Goal: Task Accomplishment & Management: Complete application form

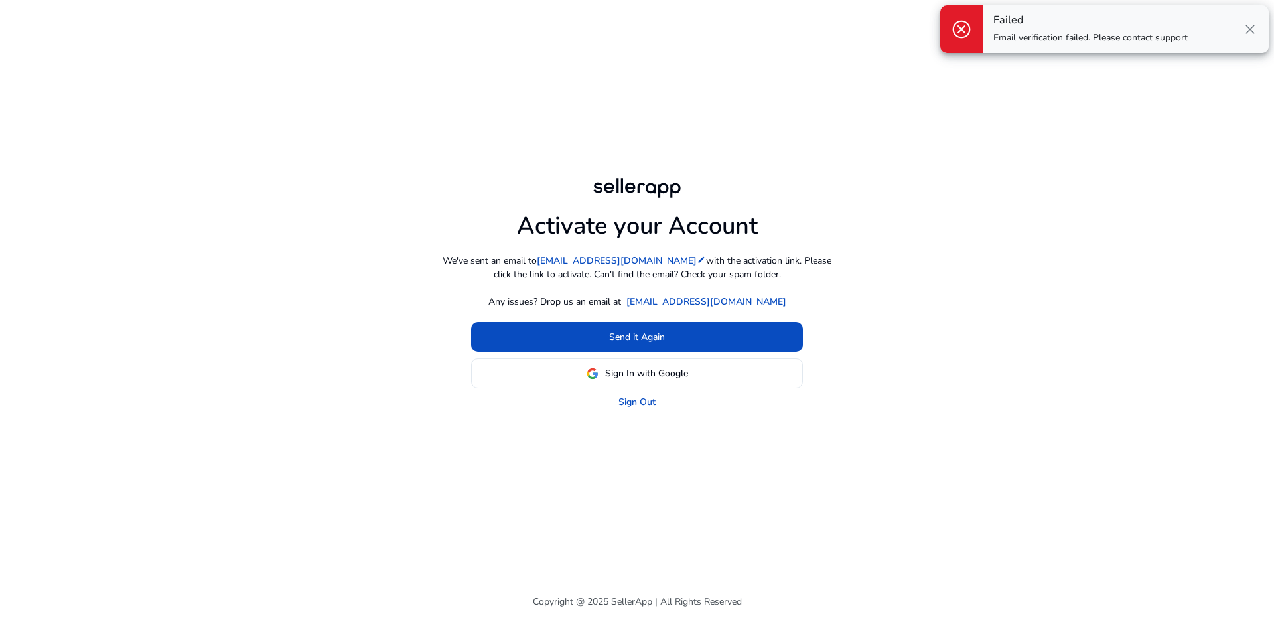
drag, startPoint x: 1251, startPoint y: 27, endPoint x: 1243, endPoint y: 31, distance: 9.2
click at [1250, 27] on span "close" at bounding box center [1250, 29] width 16 height 16
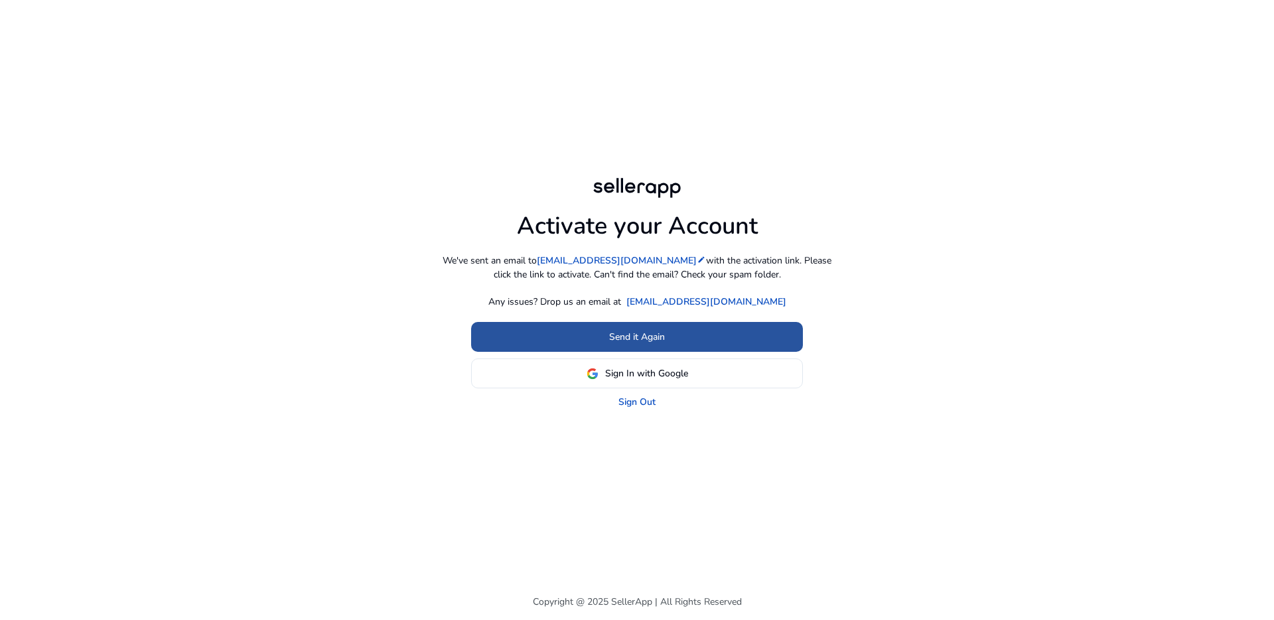
click at [643, 332] on span "Send it Again" at bounding box center [637, 337] width 56 height 14
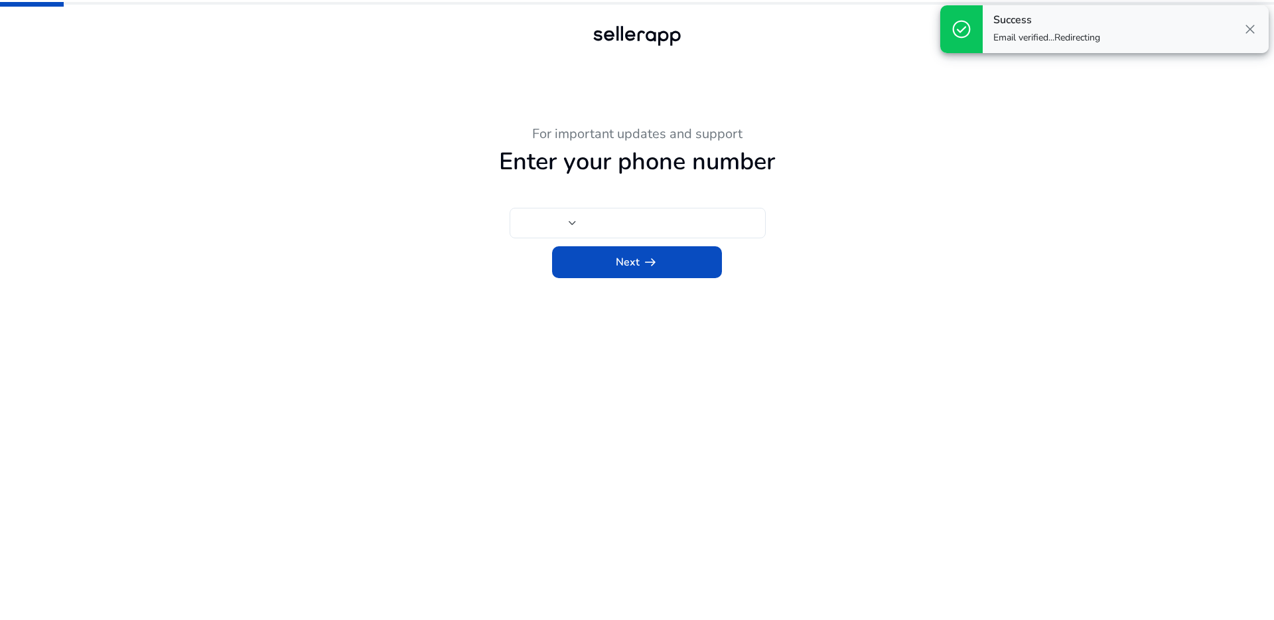
type input "***"
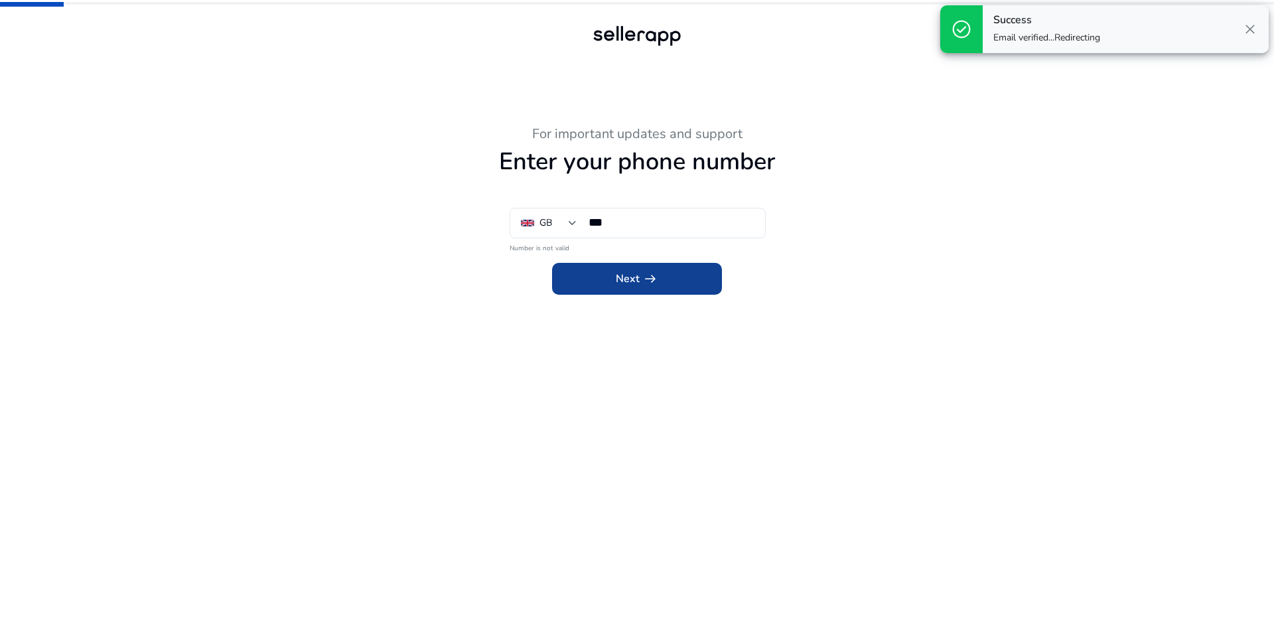
click at [633, 282] on span "Next arrow_right_alt" at bounding box center [637, 279] width 42 height 16
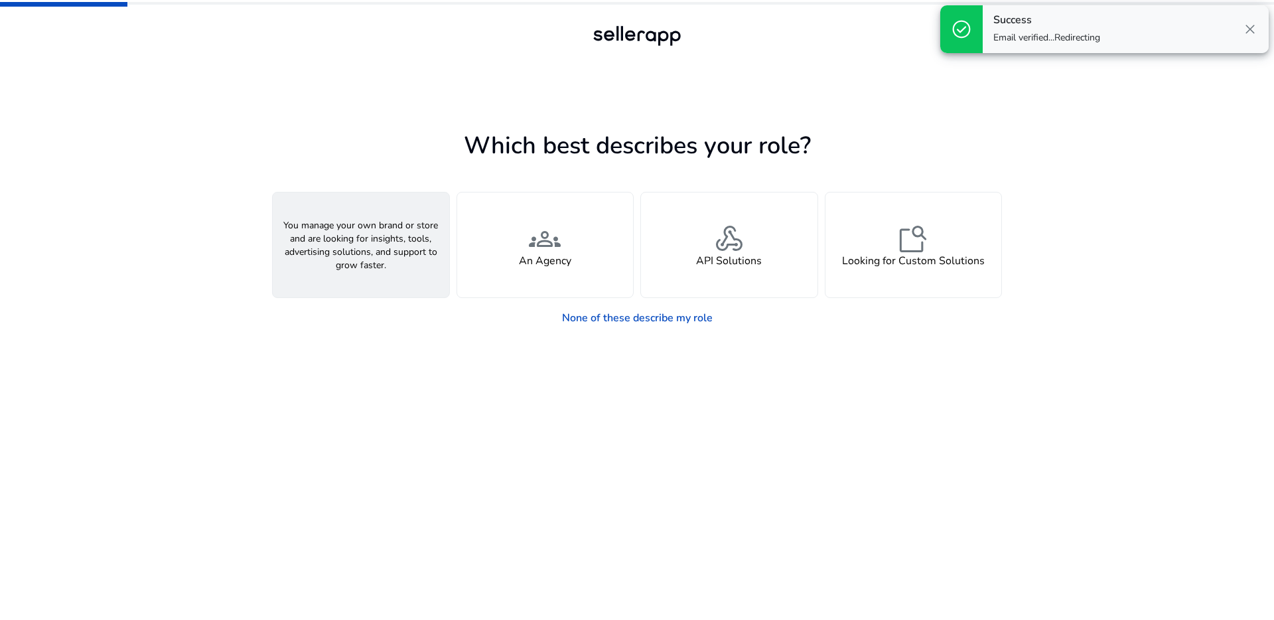
click at [344, 249] on div "person A Seller" at bounding box center [361, 244] width 177 height 105
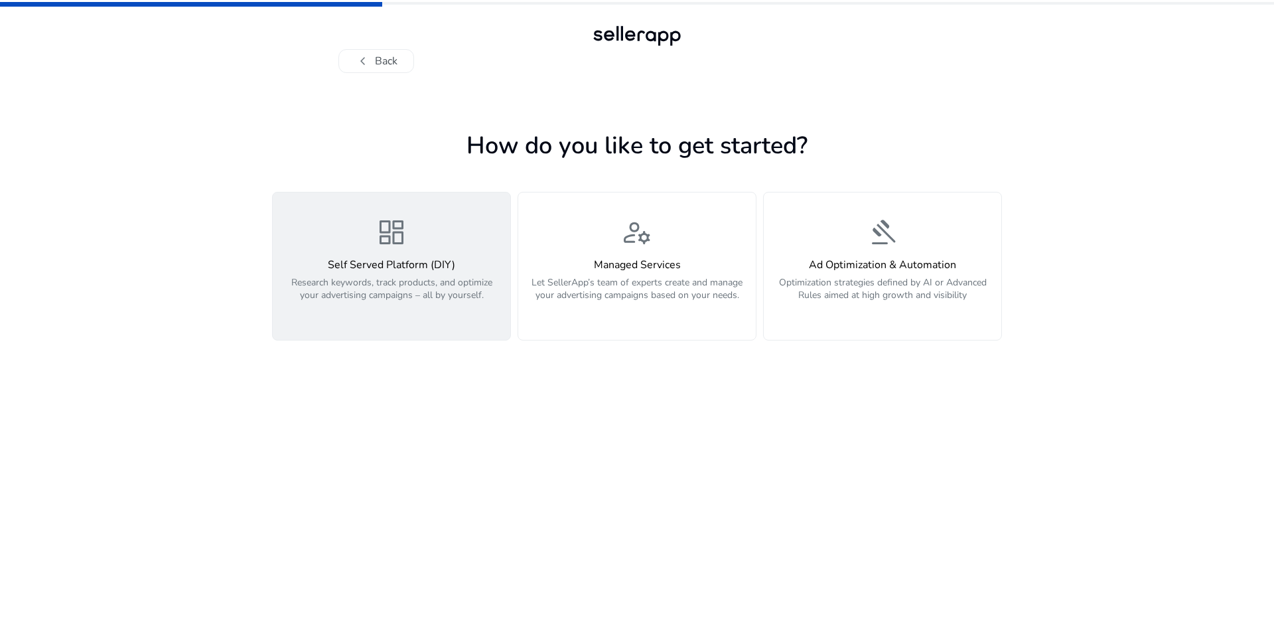
click at [405, 254] on div "dashboard Self Served Platform (DIY) Research keywords, track products, and opt…" at bounding box center [392, 266] width 222 height 100
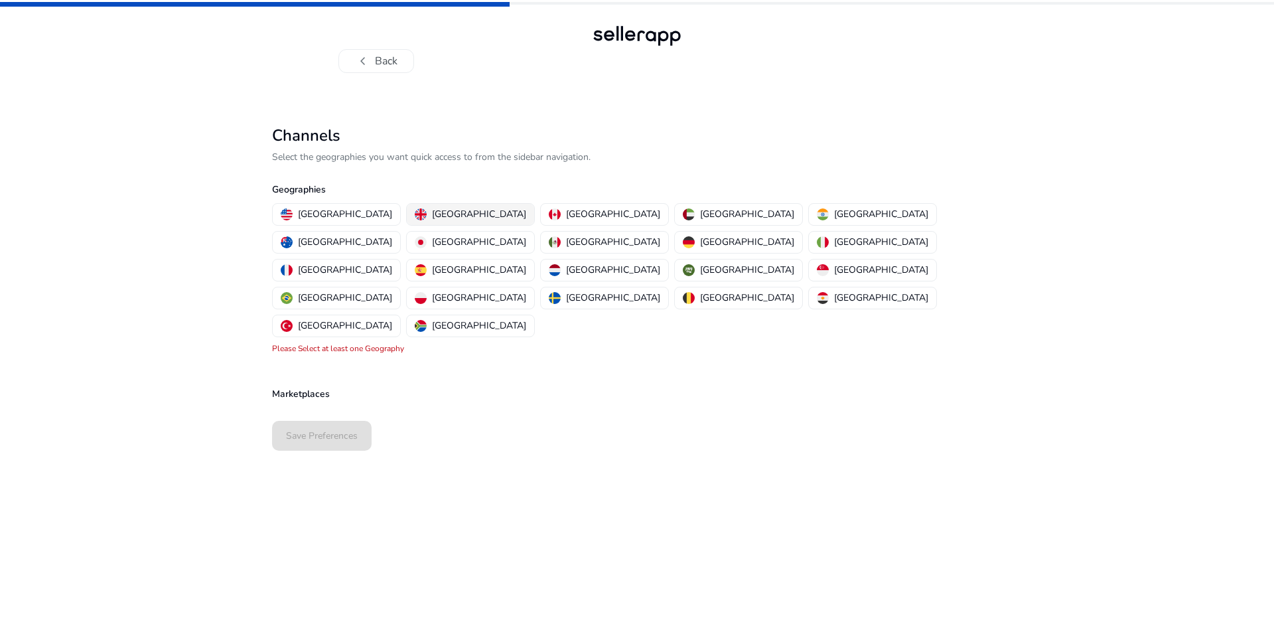
click at [432, 216] on p "United Kingdom" at bounding box center [479, 214] width 94 height 14
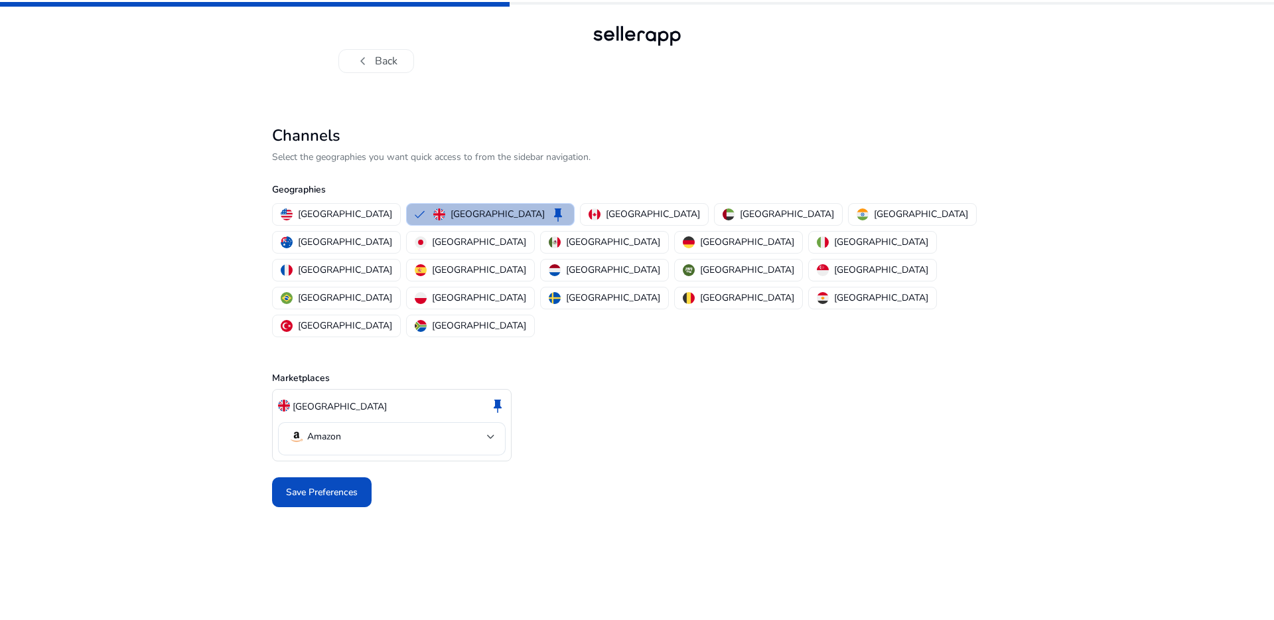
click at [354, 485] on span "Save Preferences" at bounding box center [322, 492] width 72 height 14
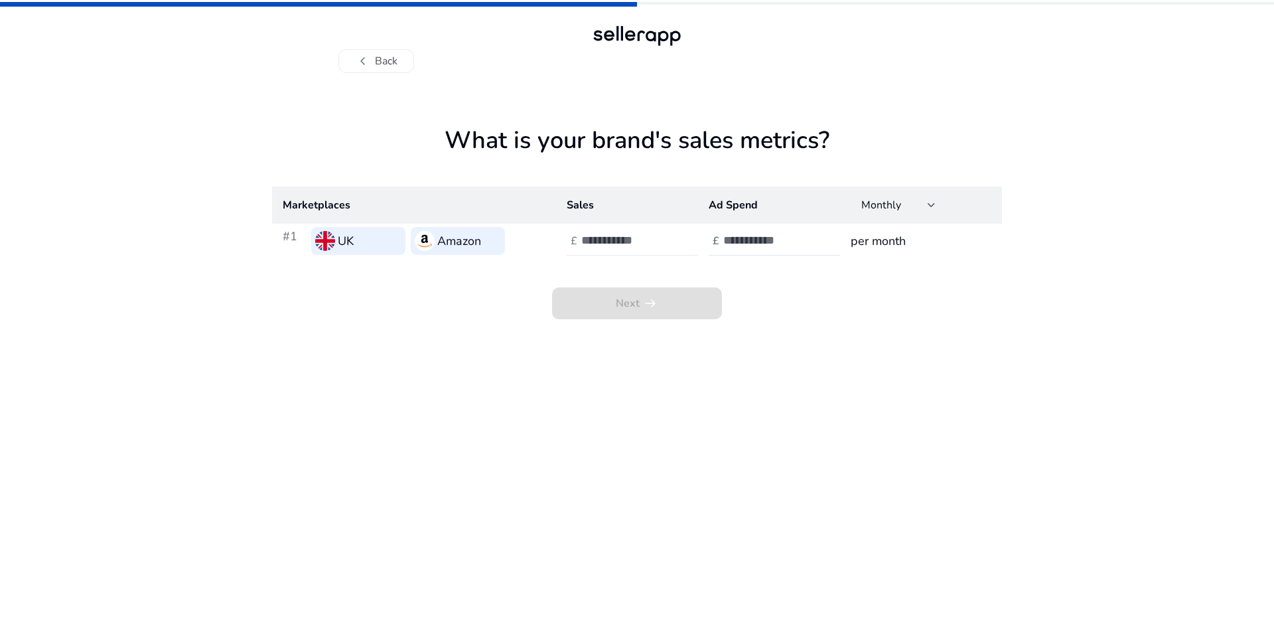
click at [604, 240] on input "number" at bounding box center [626, 240] width 90 height 15
type input "****"
type input "***"
click at [652, 307] on span "arrow_right_alt" at bounding box center [650, 303] width 16 height 16
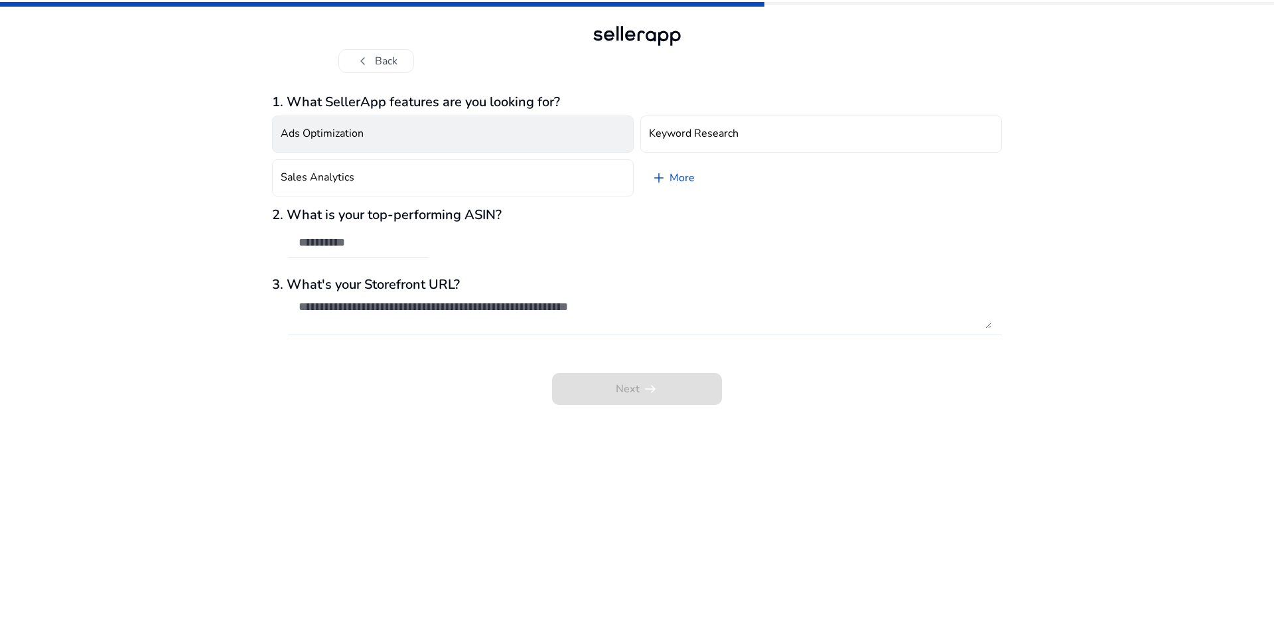
drag, startPoint x: 384, startPoint y: 131, endPoint x: 390, endPoint y: 151, distance: 20.4
click at [384, 131] on button "Ads Optimization" at bounding box center [453, 133] width 362 height 37
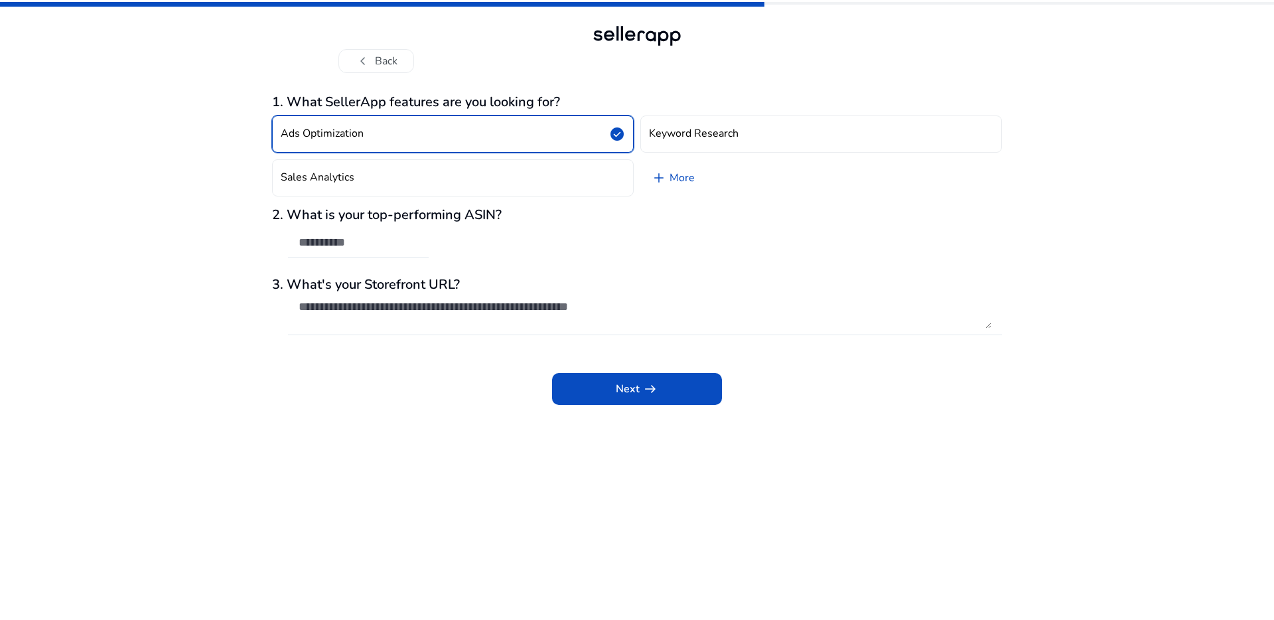
click at [379, 241] on input "text" at bounding box center [358, 242] width 119 height 15
paste input "**********"
type input "**********"
click at [401, 315] on textarea at bounding box center [645, 313] width 693 height 29
click at [499, 304] on textarea at bounding box center [645, 313] width 693 height 29
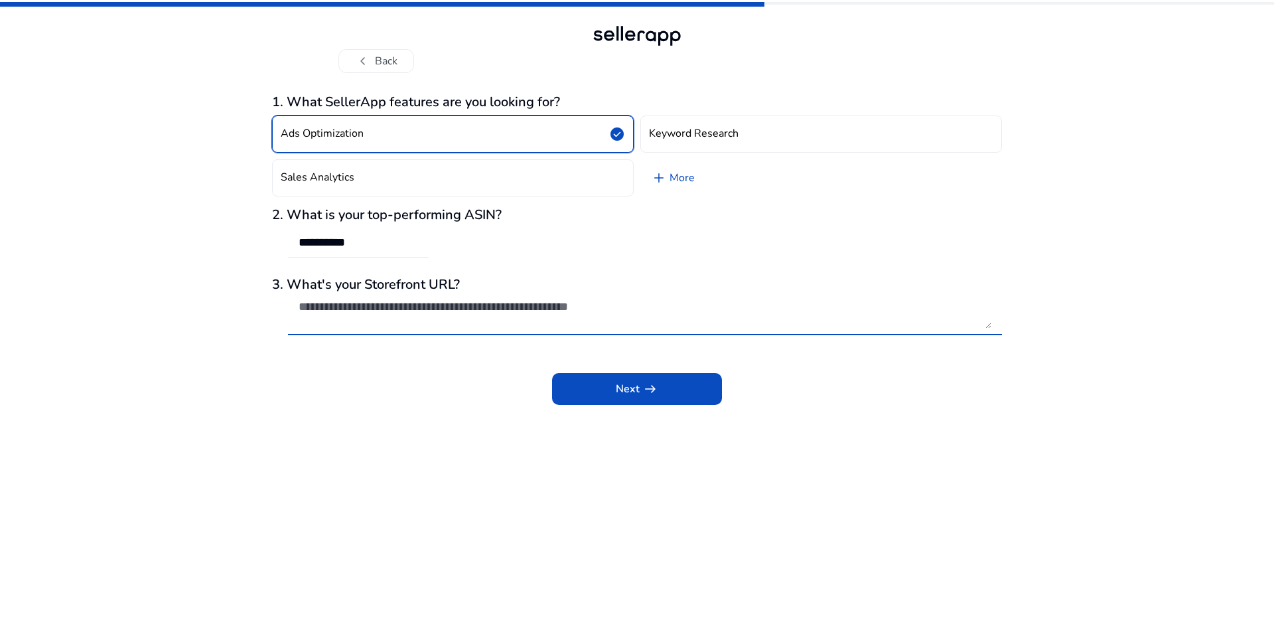
paste textarea "**********"
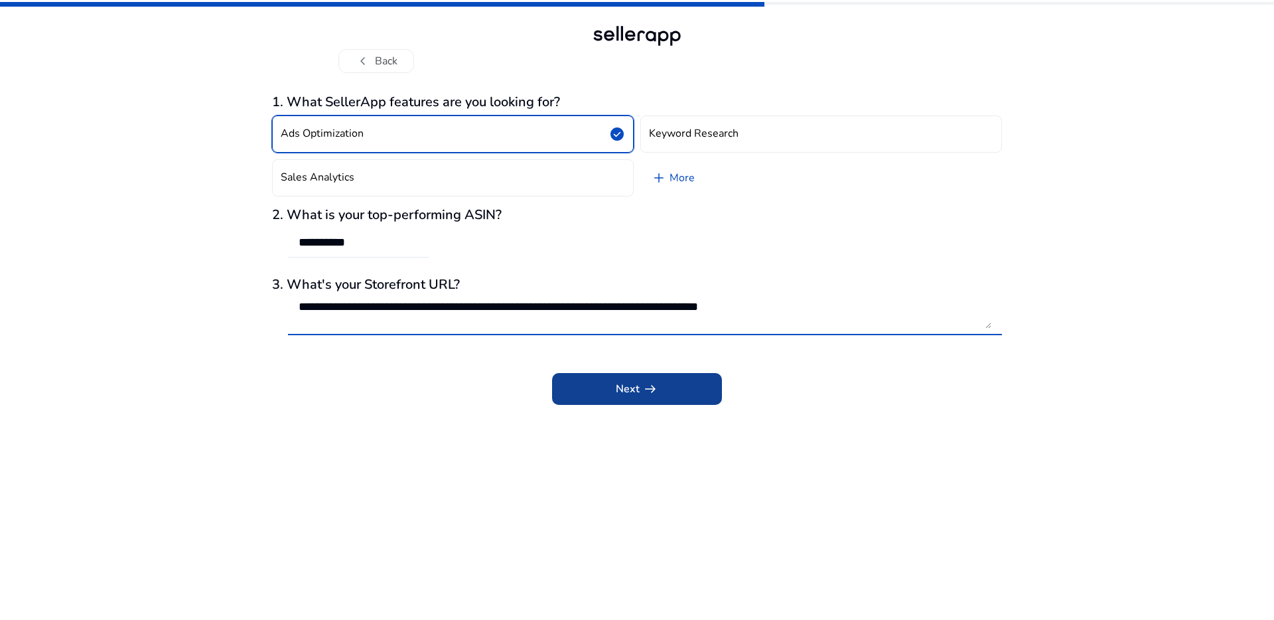
type textarea "**********"
click at [648, 385] on span "arrow_right_alt" at bounding box center [650, 389] width 16 height 16
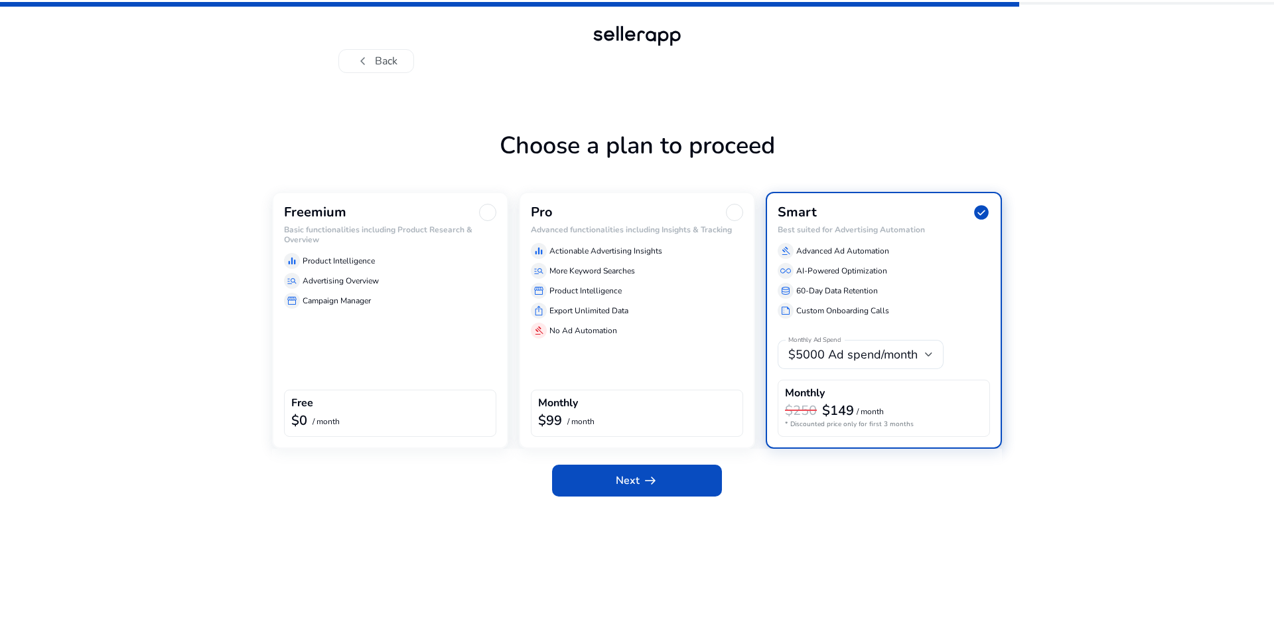
drag, startPoint x: 425, startPoint y: 344, endPoint x: 431, endPoint y: 348, distance: 7.6
click at [426, 345] on div "Freemium Basic functionalities including Product Research & Overview equalizer …" at bounding box center [390, 320] width 236 height 257
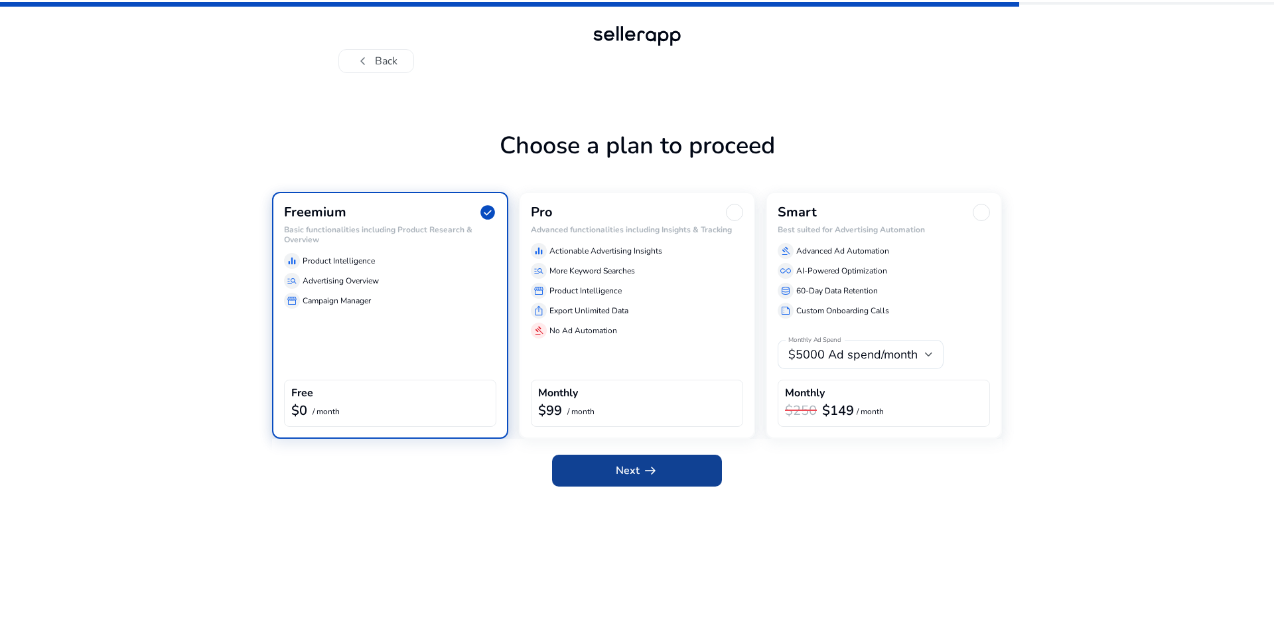
click at [618, 463] on span "Next arrow_right_alt" at bounding box center [637, 471] width 42 height 16
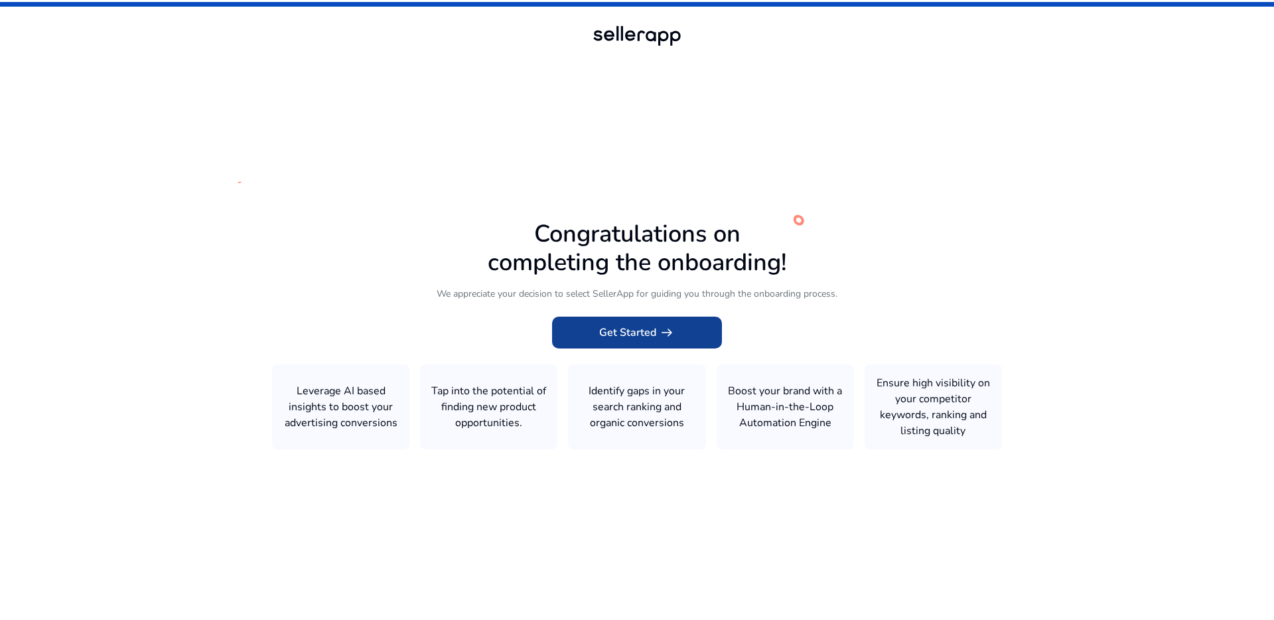
click at [662, 332] on span "arrow_right_alt" at bounding box center [667, 332] width 16 height 16
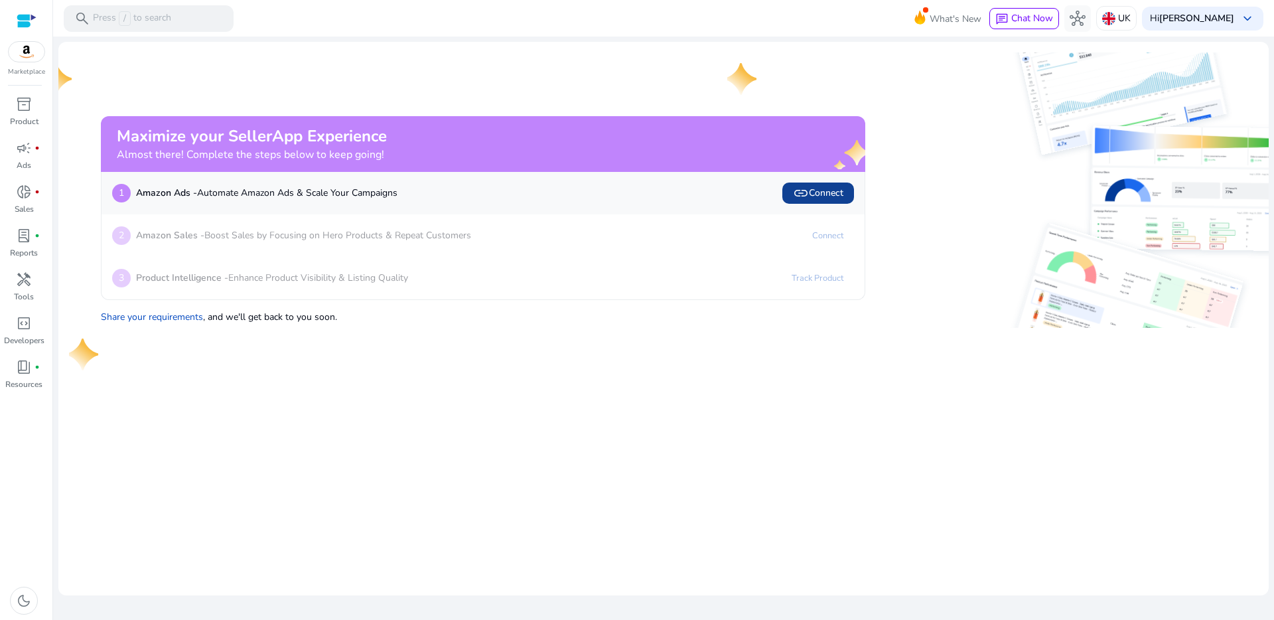
click at [822, 194] on span "link Connect" at bounding box center [818, 193] width 50 height 16
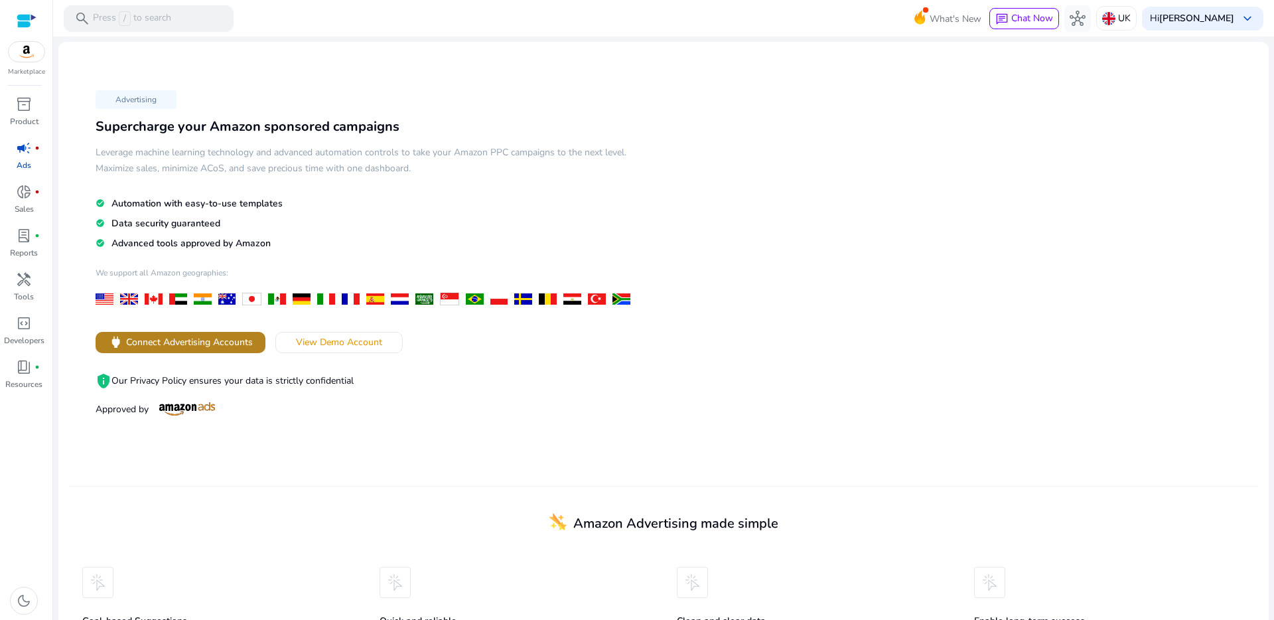
click at [196, 352] on span at bounding box center [181, 342] width 170 height 32
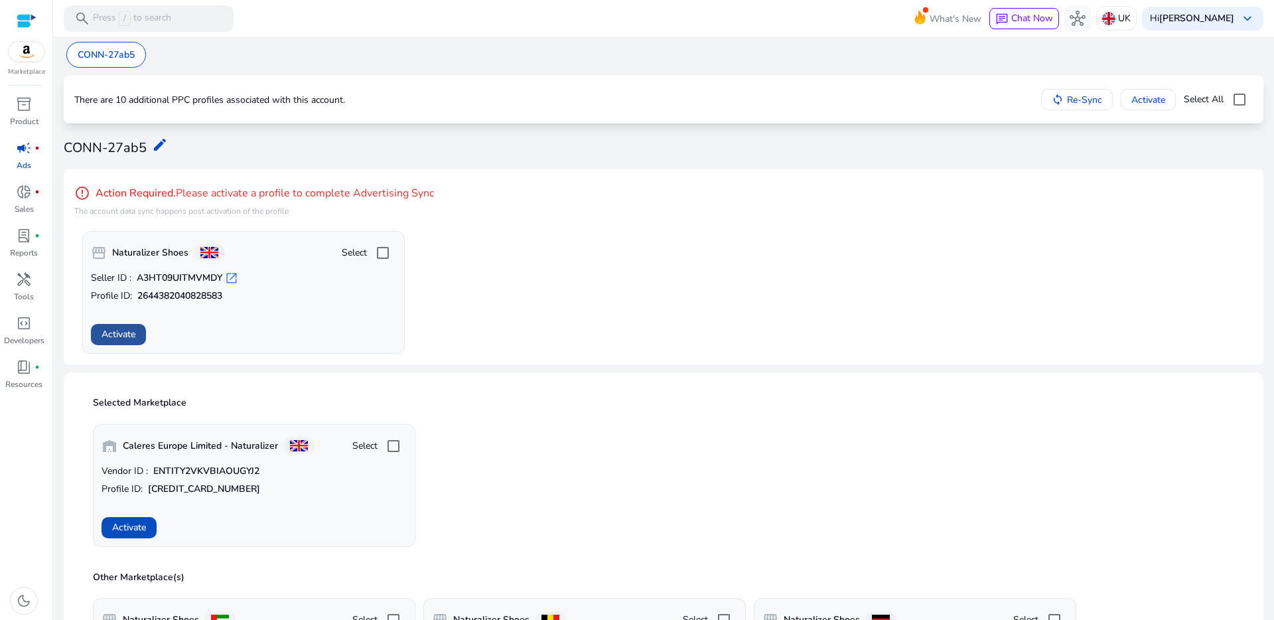
click at [119, 338] on span "Activate" at bounding box center [119, 334] width 34 height 14
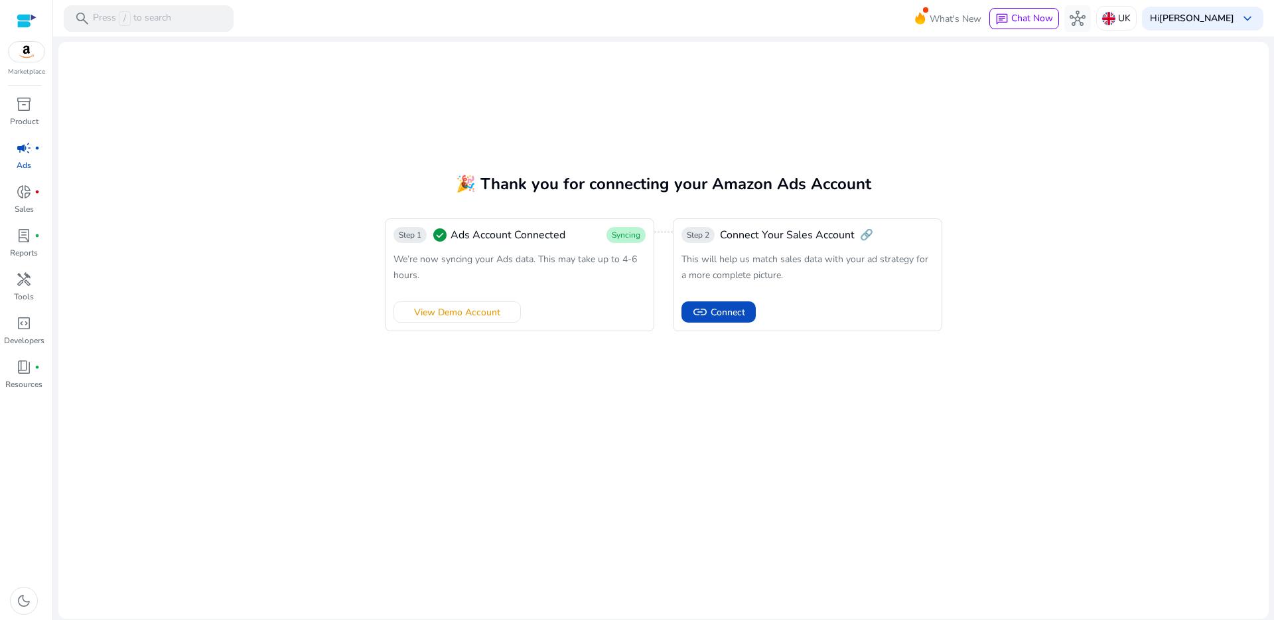
click at [715, 107] on mat-card "🎉 Thank you for connecting your Amazon Ads Account Step 1 check_circle Ads Acco…" at bounding box center [663, 330] width 1210 height 577
click at [731, 312] on span "Connect" at bounding box center [728, 312] width 35 height 14
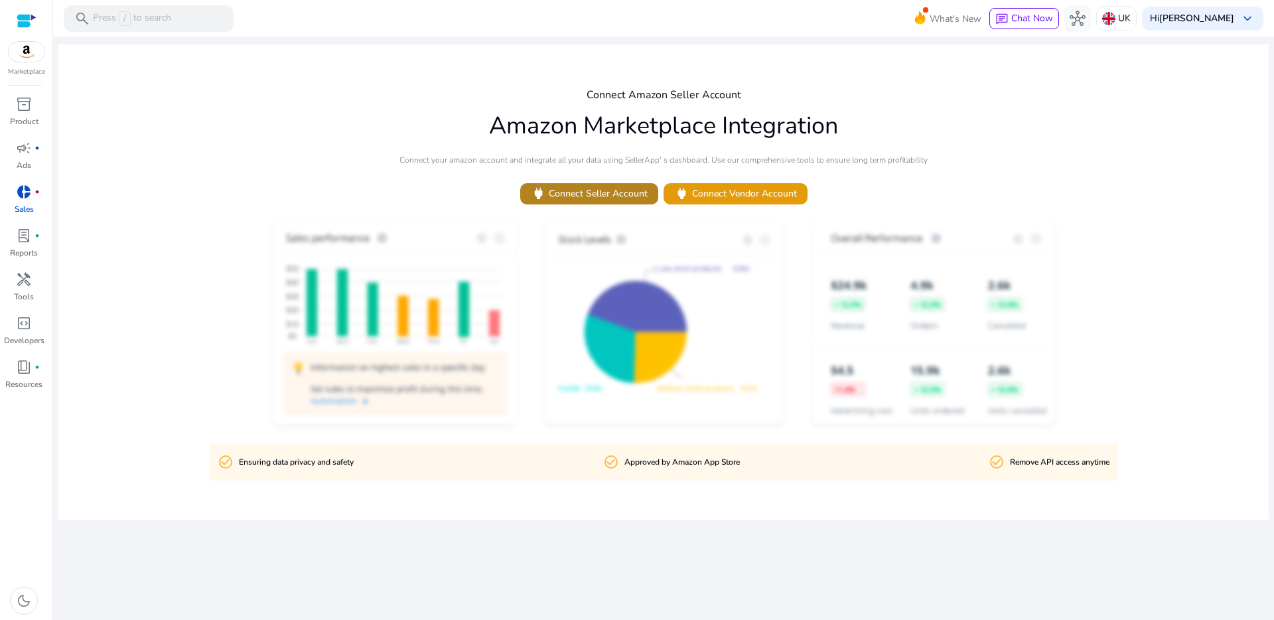
click at [612, 201] on span at bounding box center [589, 194] width 138 height 32
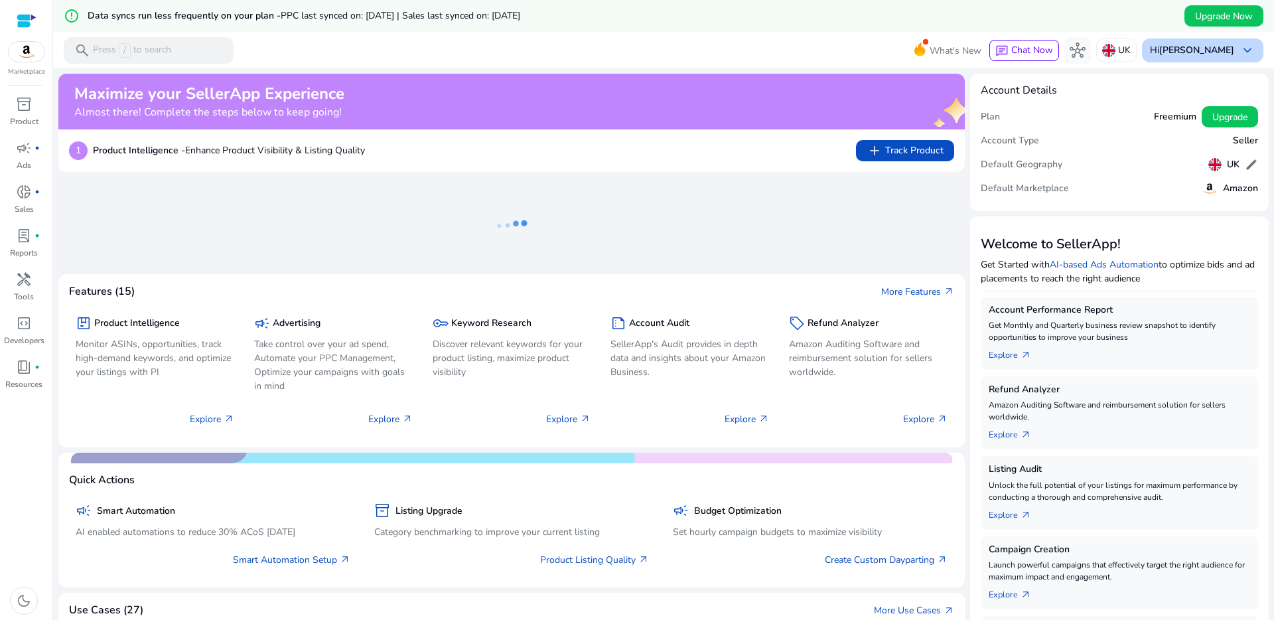
click at [1198, 50] on b "[PERSON_NAME]" at bounding box center [1196, 50] width 75 height 13
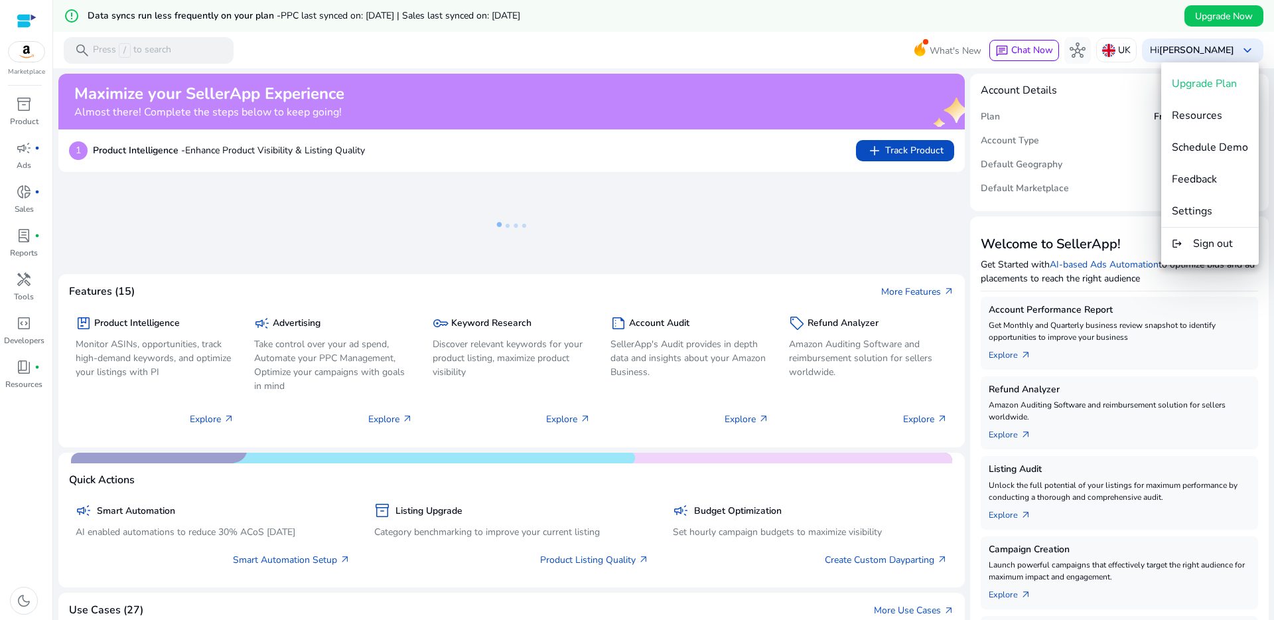
click at [964, 13] on div at bounding box center [637, 310] width 1274 height 620
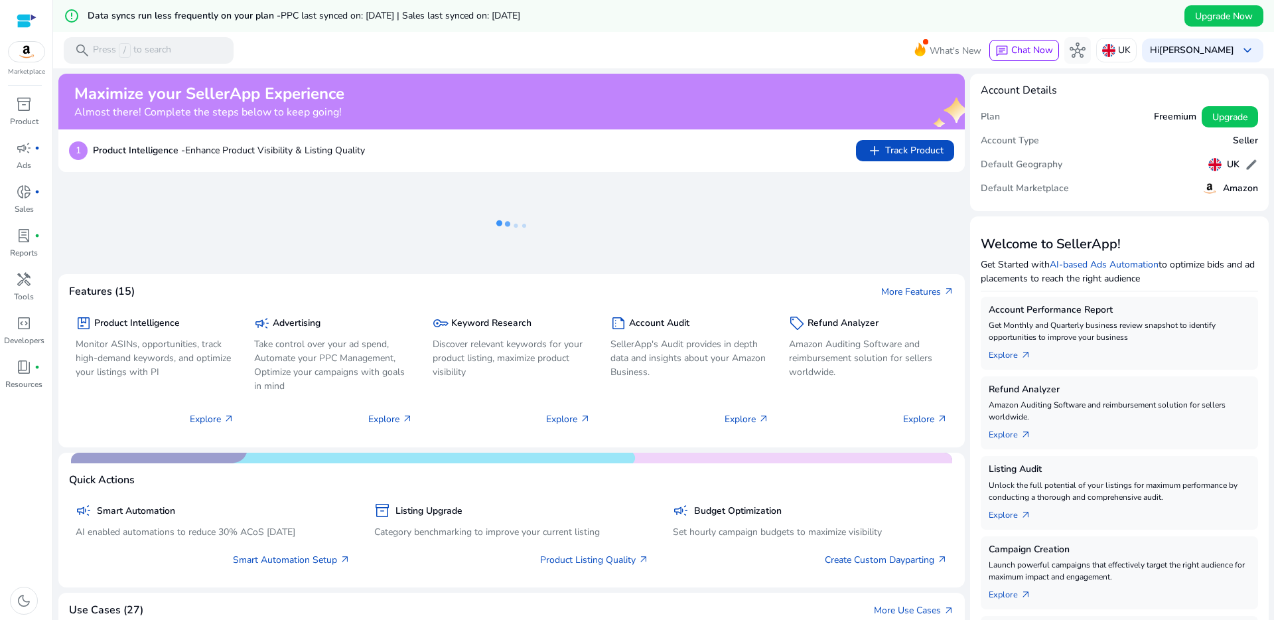
click at [455, 43] on mat-toolbar "search Press / to search What's New chat Chat Now hub [GEOGRAPHIC_DATA] Hi [PER…" at bounding box center [663, 50] width 1221 height 36
click at [514, 229] on icon at bounding box center [511, 225] width 133 height 86
click at [23, 189] on span "donut_small" at bounding box center [24, 192] width 16 height 16
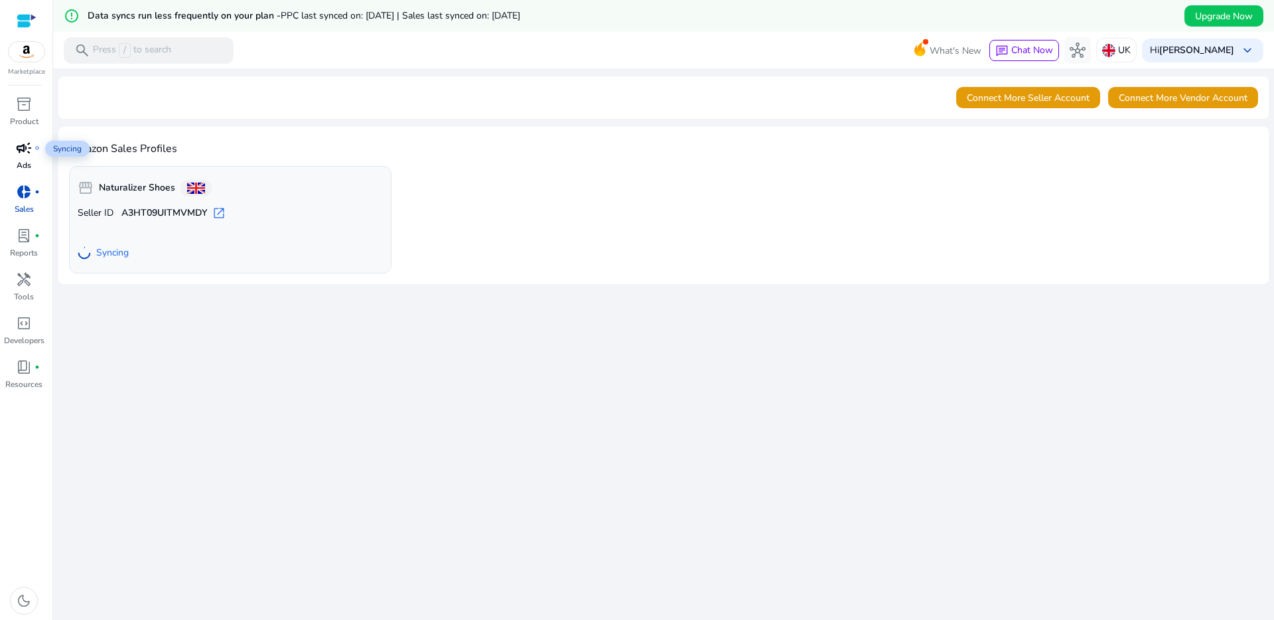
click at [21, 150] on span "campaign" at bounding box center [24, 148] width 16 height 16
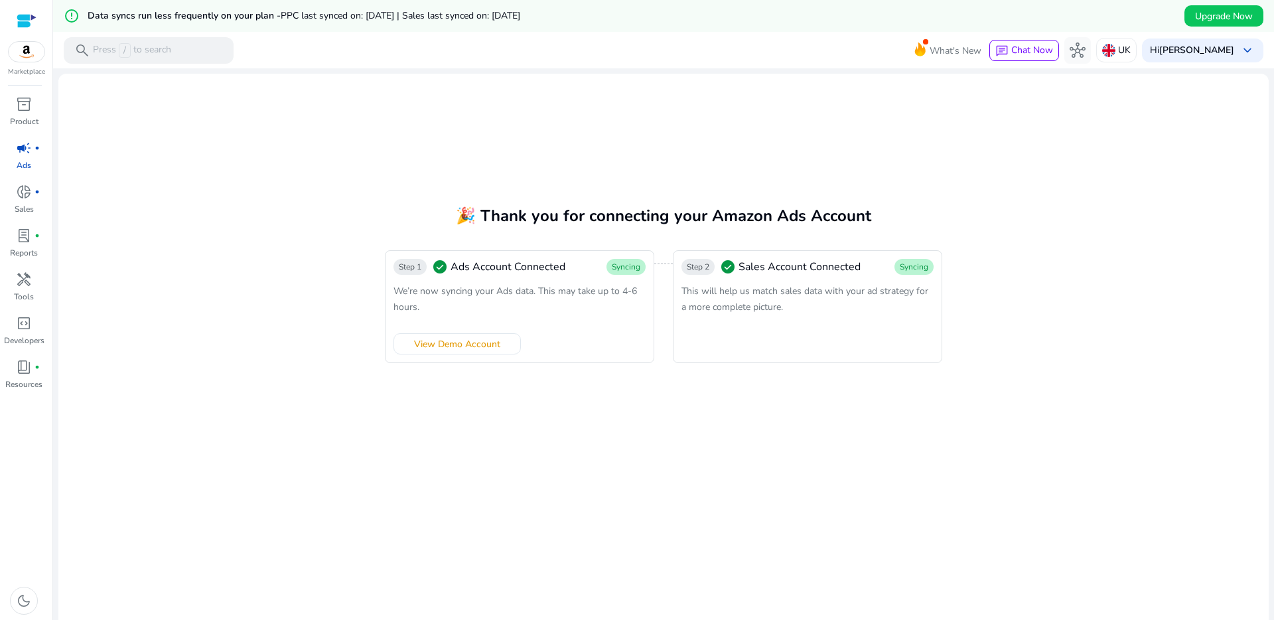
click at [559, 283] on div "We’re now syncing your Ads data. This may take up to 4-6 hours." at bounding box center [520, 299] width 252 height 32
